Goal: Information Seeking & Learning: Learn about a topic

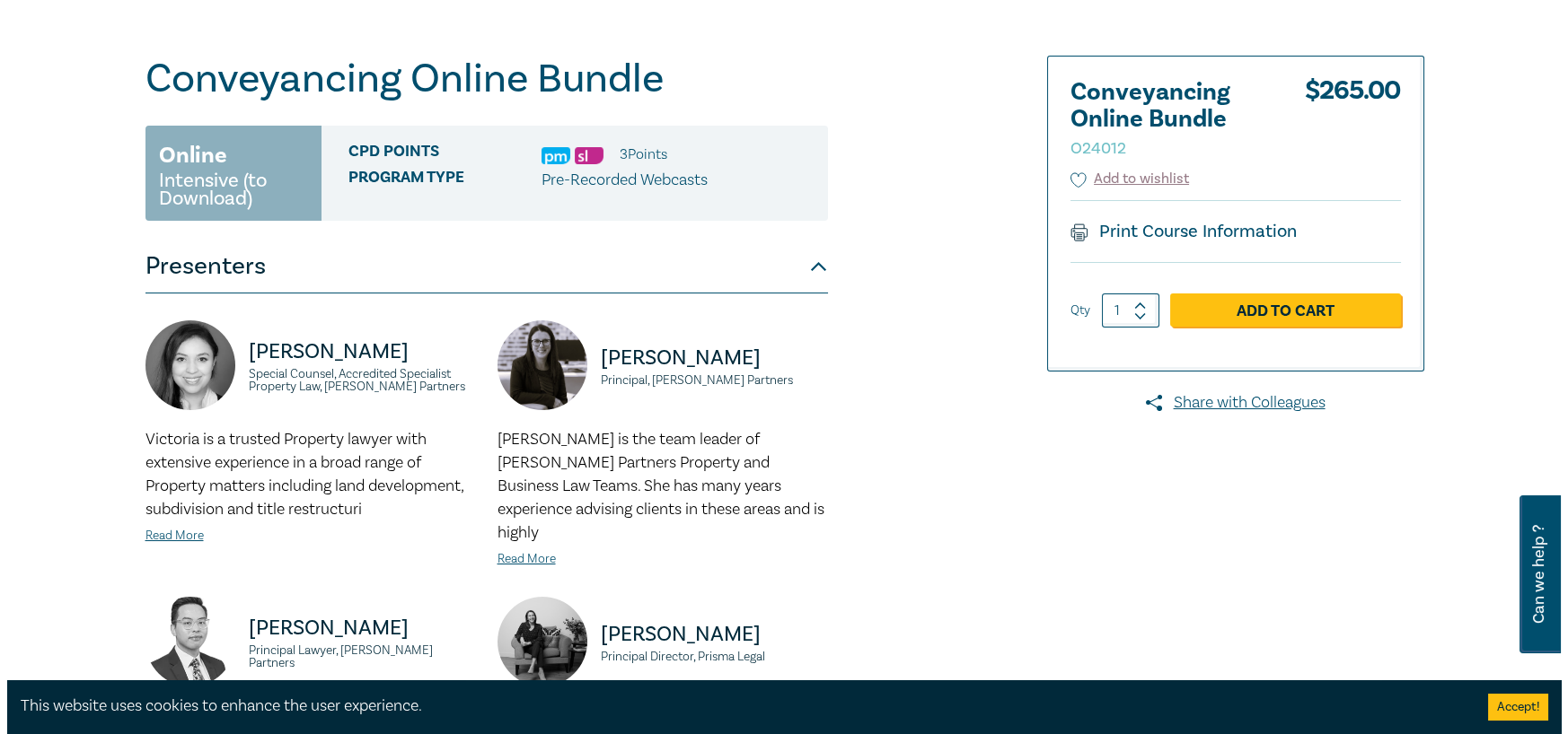
scroll to position [269, 0]
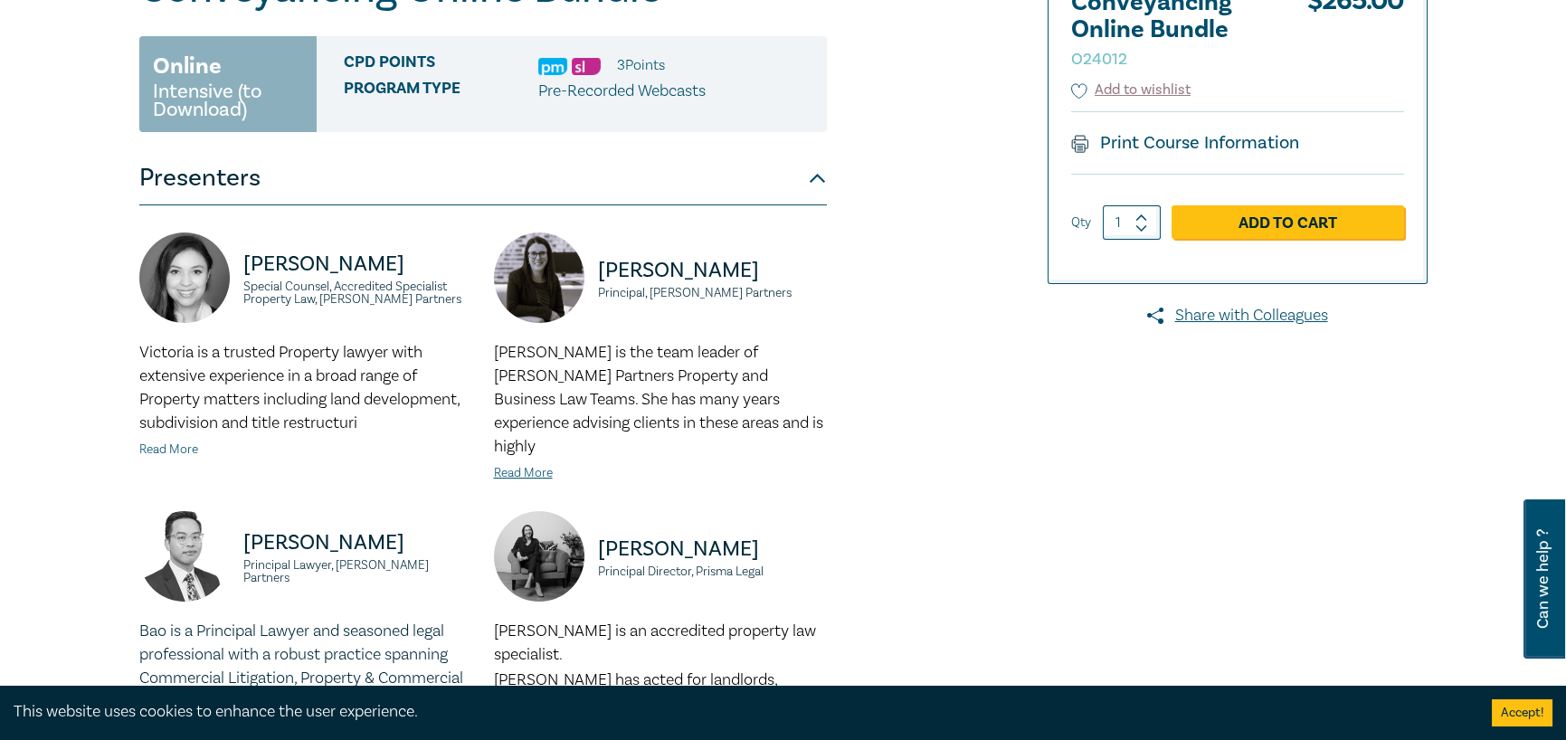
click at [178, 450] on link "Read More" at bounding box center [168, 450] width 59 height 16
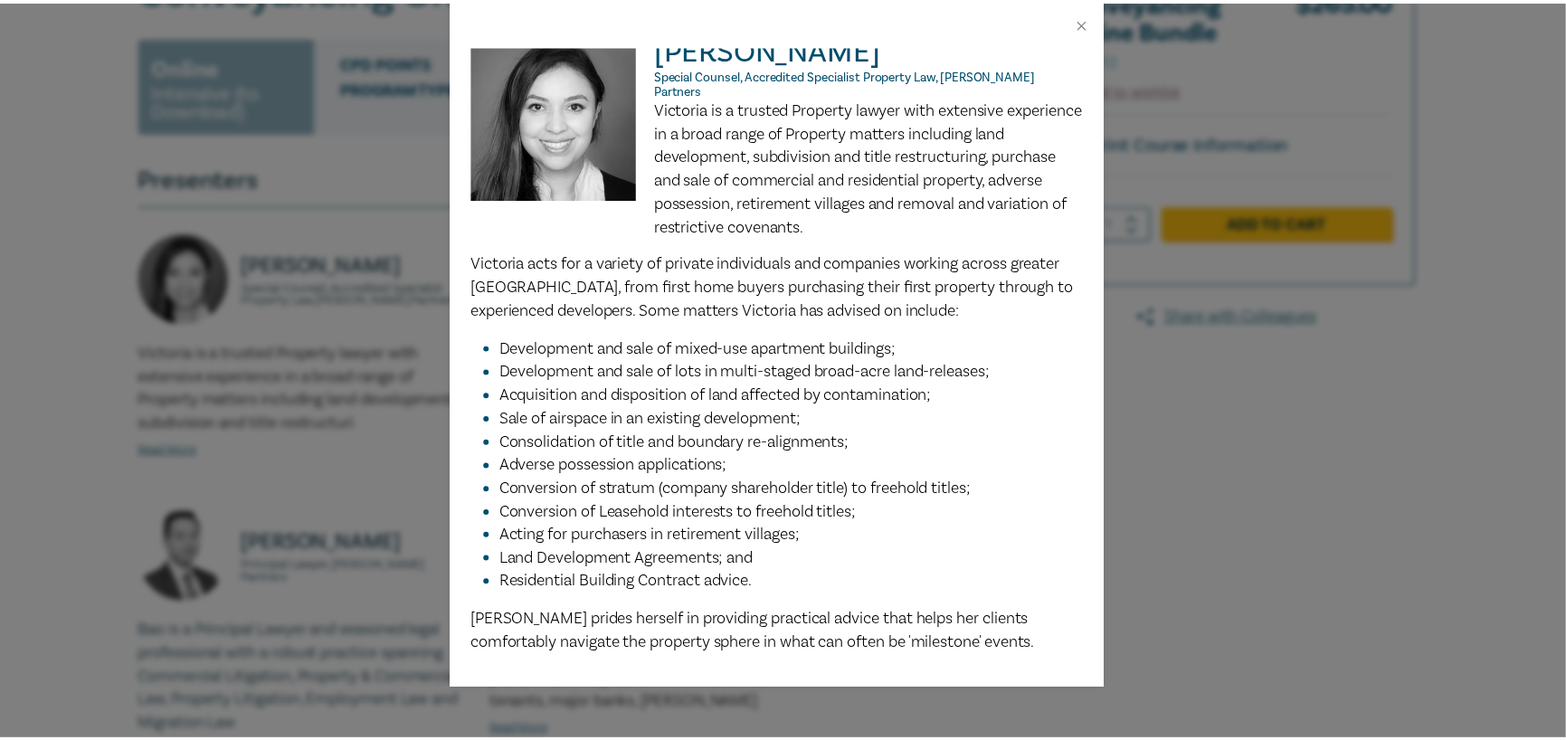
scroll to position [0, 0]
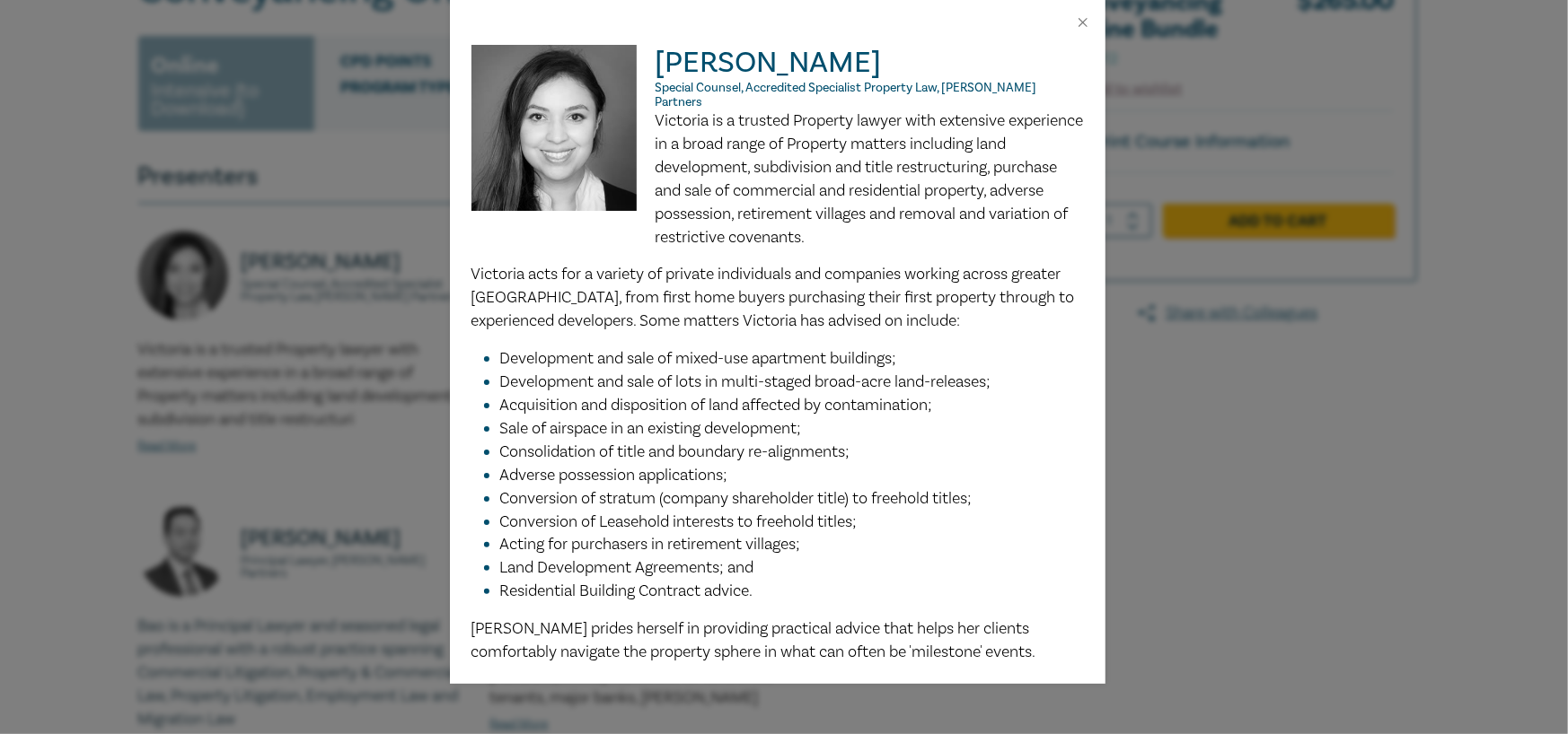
click at [1215, 446] on div "[PERSON_NAME] Special Counsel, Accredited Specialist Property Law, [PERSON_NAME…" at bounding box center [784, 367] width 1568 height 734
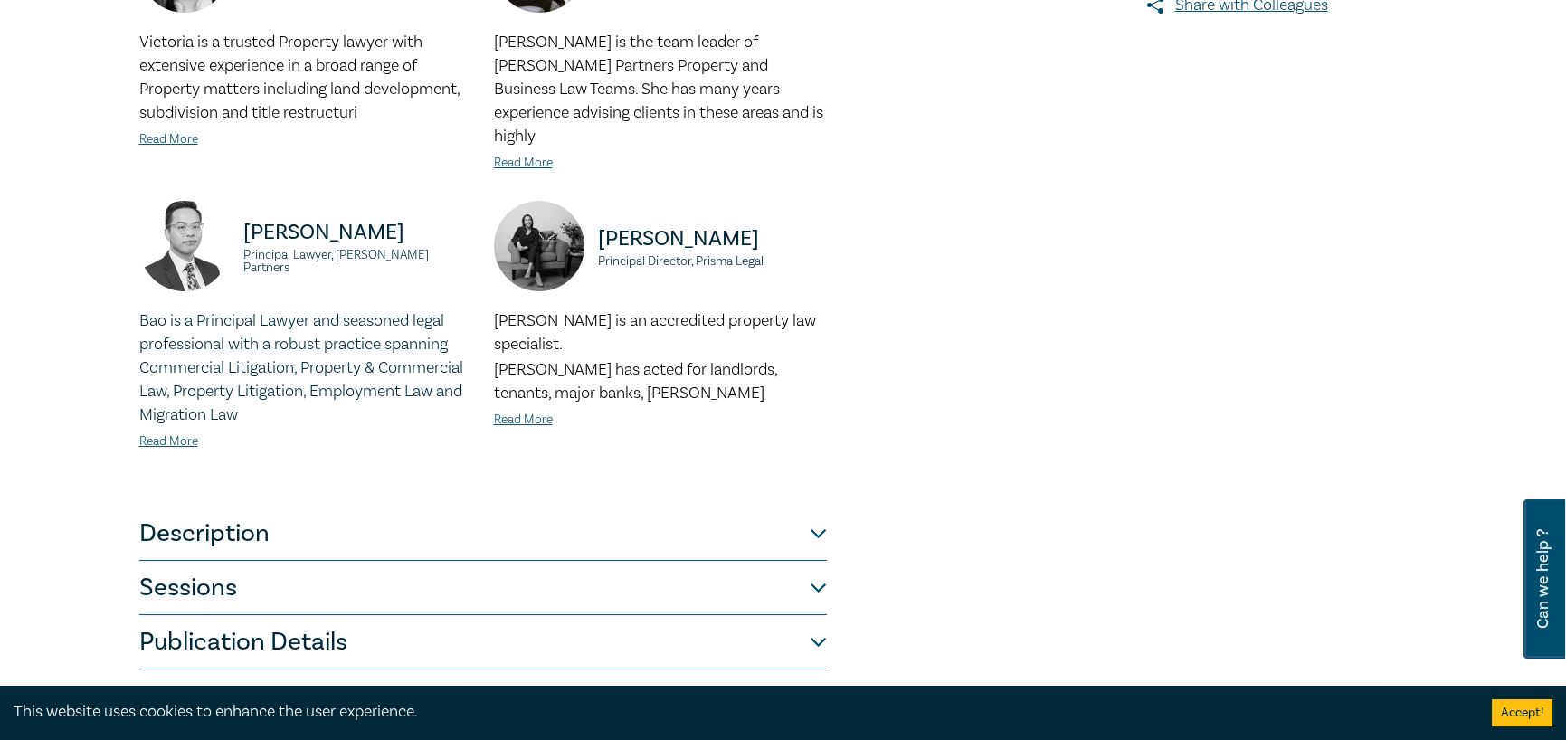
scroll to position [814, 0]
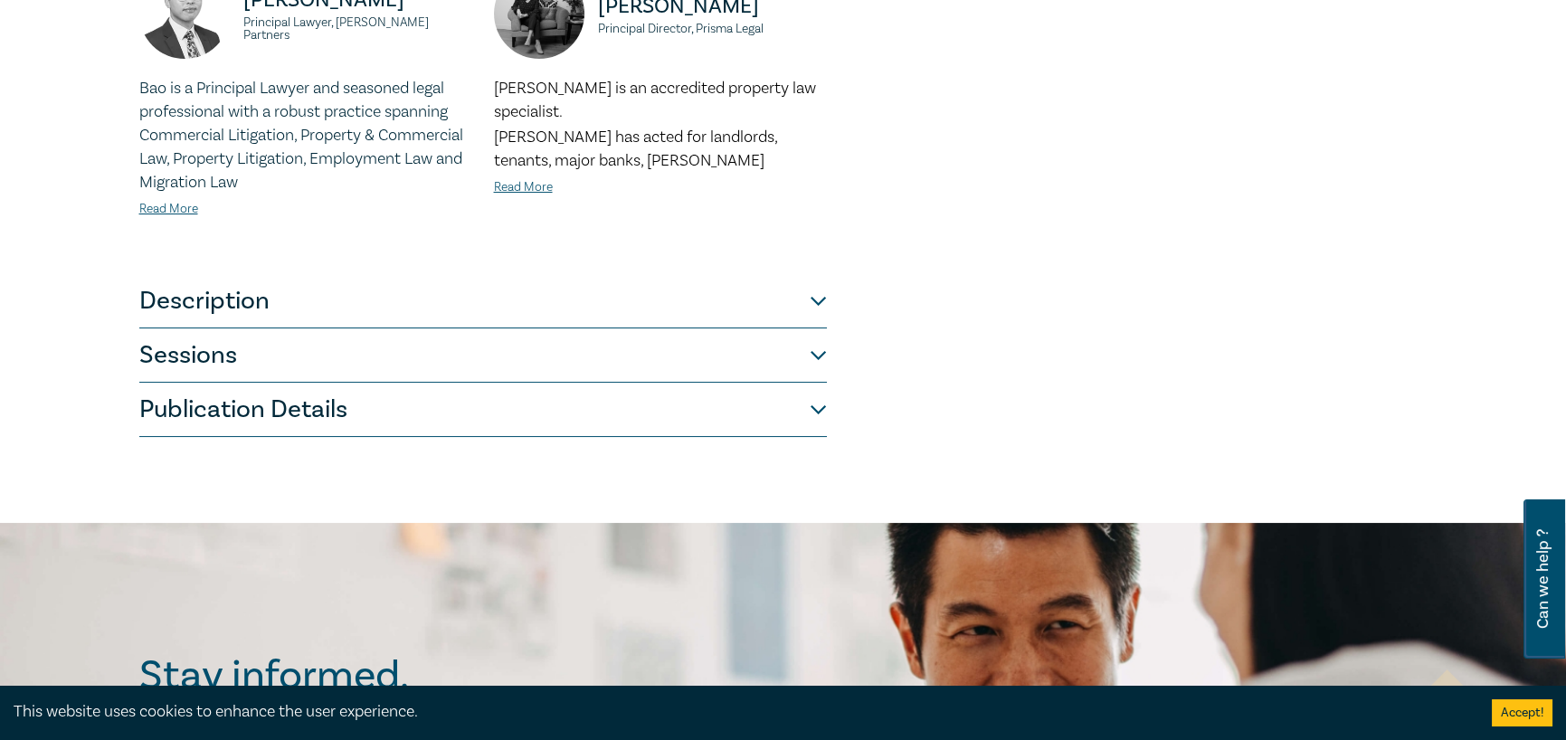
click at [240, 282] on button "Description" at bounding box center [483, 301] width 688 height 54
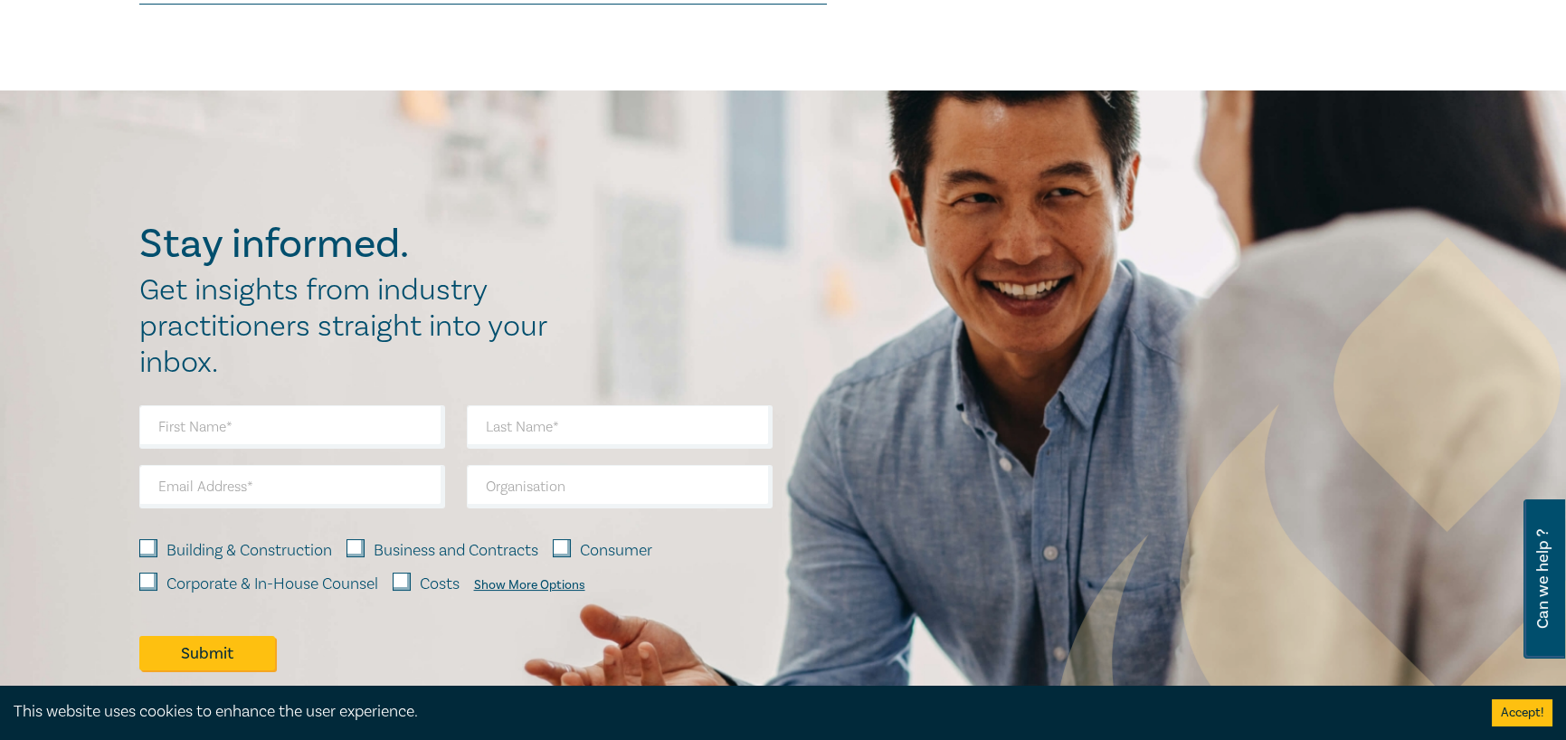
scroll to position [804, 0]
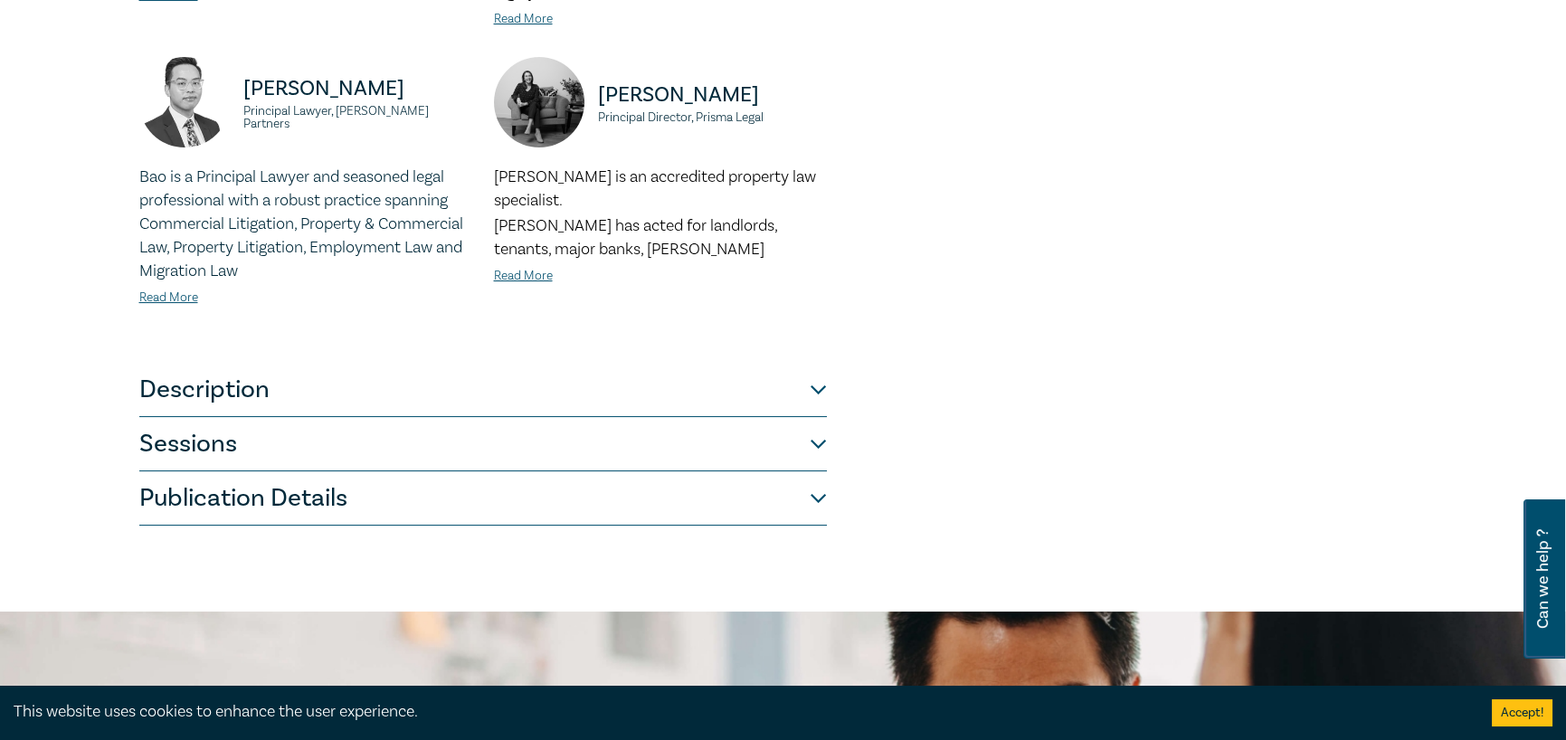
scroll to position [724, 0]
click at [212, 419] on button "Sessions" at bounding box center [483, 446] width 688 height 54
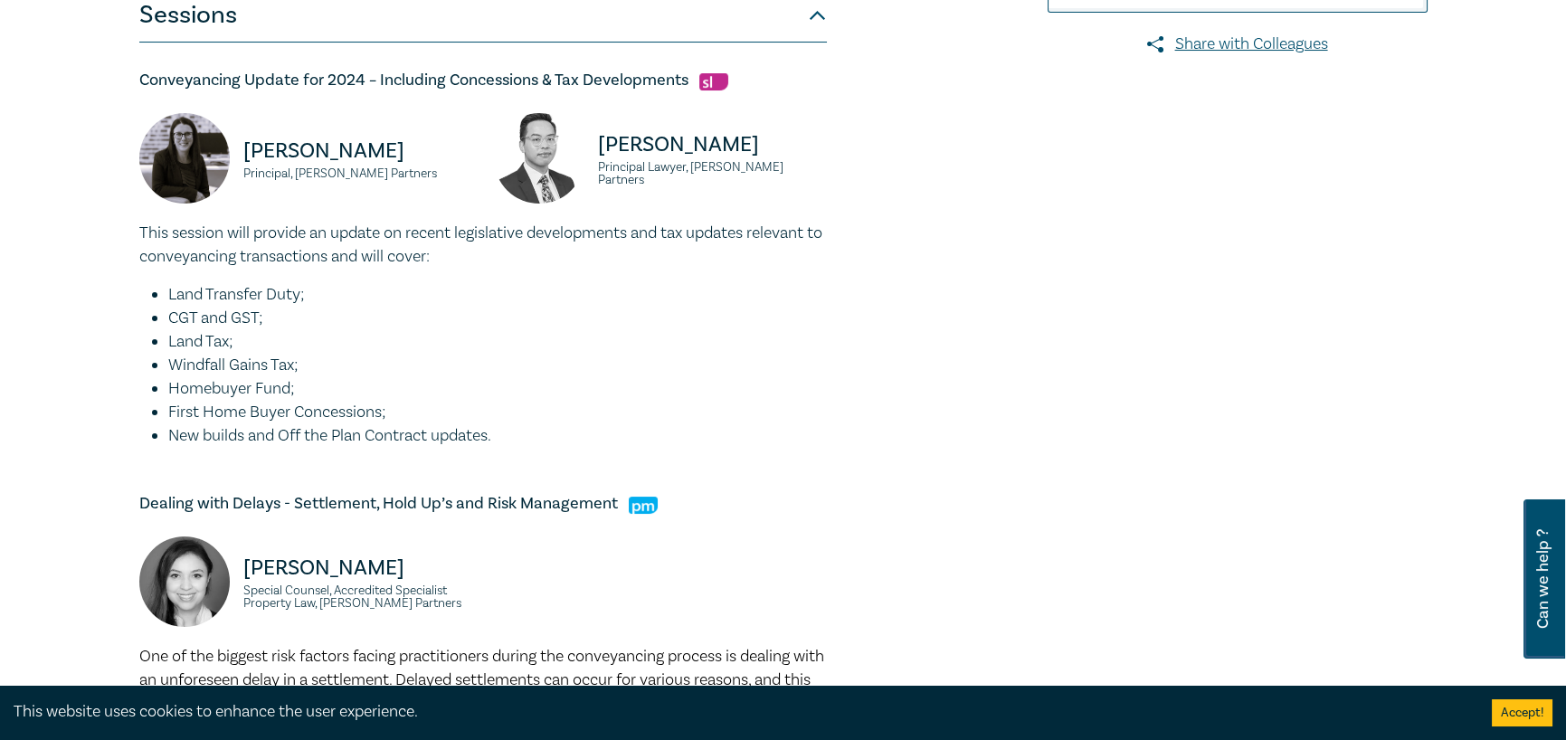
scroll to position [0, 0]
